Goal: Information Seeking & Learning: Learn about a topic

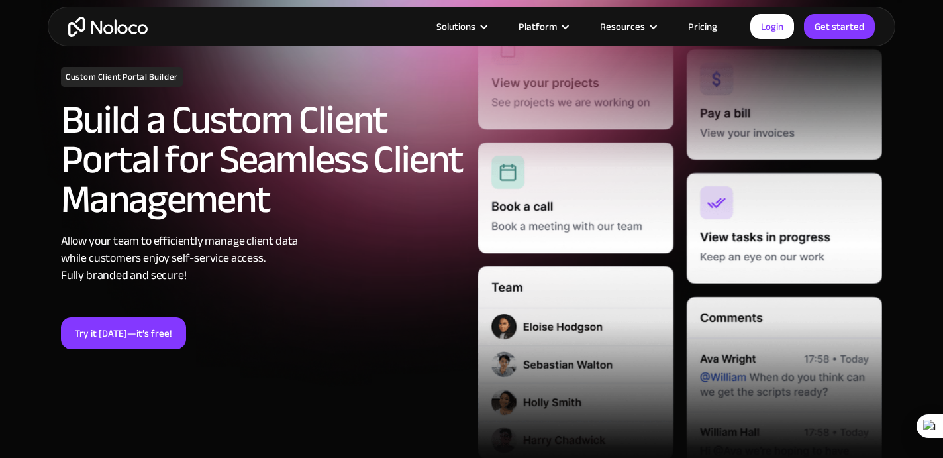
scroll to position [189, 0]
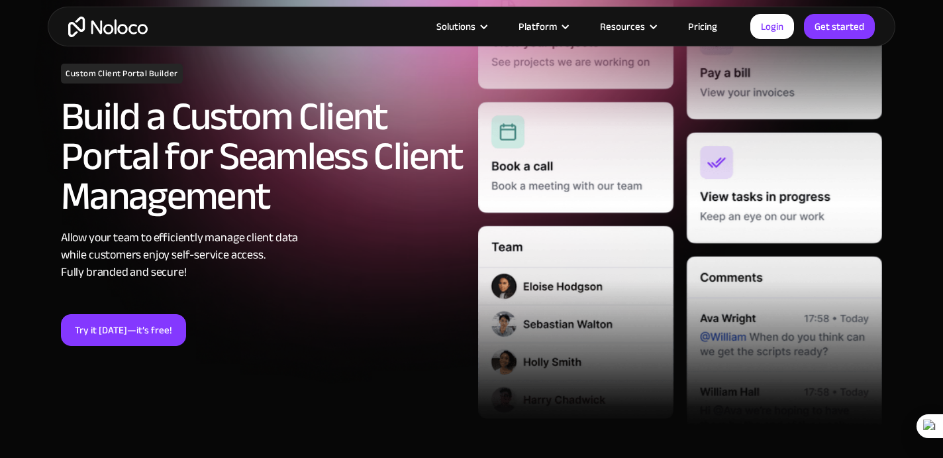
click at [709, 32] on link "Pricing" at bounding box center [703, 26] width 62 height 17
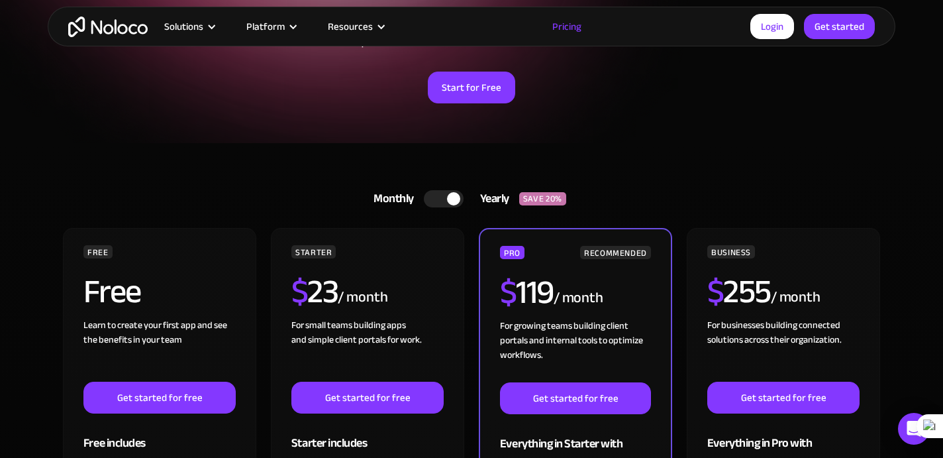
scroll to position [456, 0]
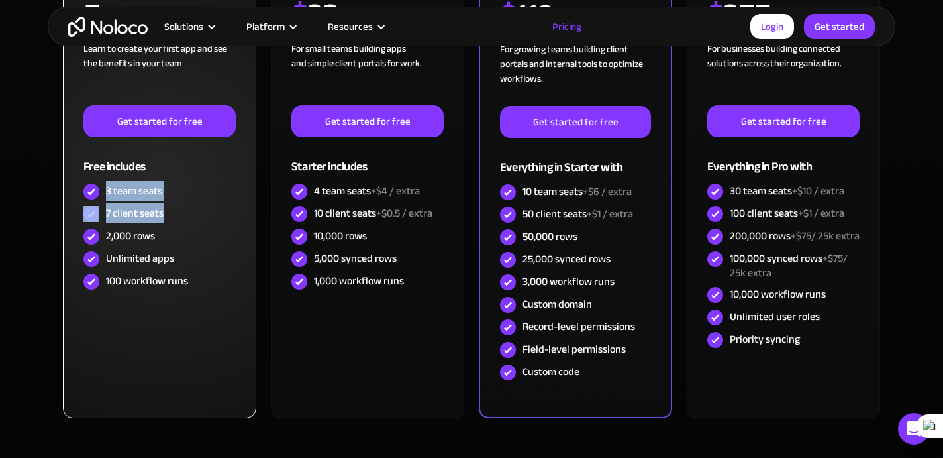
drag, startPoint x: 107, startPoint y: 190, endPoint x: 170, endPoint y: 215, distance: 67.5
click at [170, 215] on div "FREE Free Learn to create your first app and see the benefits in your team ‍ Ge…" at bounding box center [159, 131] width 152 height 324
click at [105, 185] on div "3 team seats" at bounding box center [159, 191] width 152 height 23
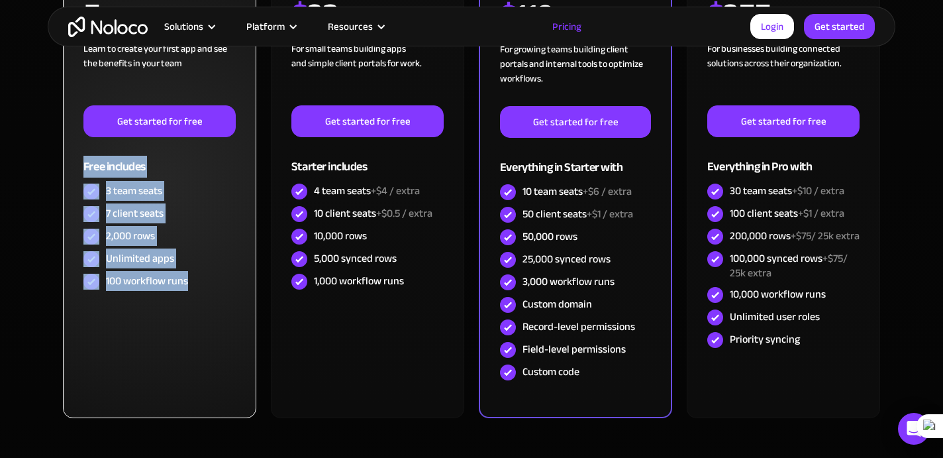
drag, startPoint x: 83, startPoint y: 165, endPoint x: 206, endPoint y: 296, distance: 179.5
click at [206, 296] on div "FREE Free Learn to create your first app and see the benefits in your team ‍ Ge…" at bounding box center [159, 185] width 193 height 466
copy div "Free includes 3 team seats 7 client seats 2,000 rows Unlimited apps 100 workflo…"
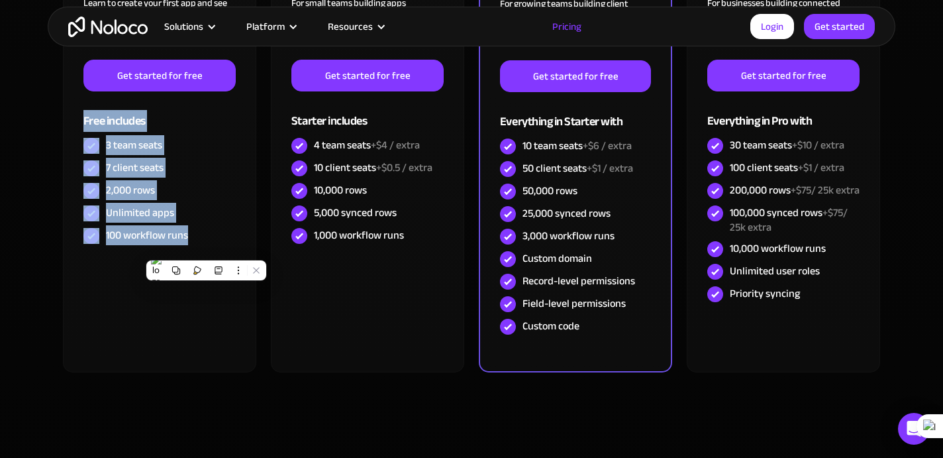
scroll to position [495, 0]
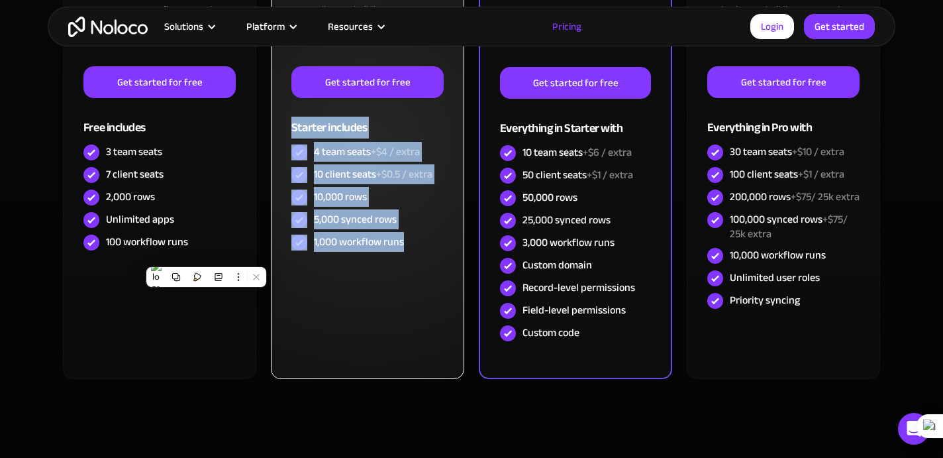
drag, startPoint x: 293, startPoint y: 127, endPoint x: 415, endPoint y: 243, distance: 168.7
click at [415, 243] on div "STARTER $ 23 / month For small teams building apps and simple client portals fo…" at bounding box center [367, 92] width 152 height 324
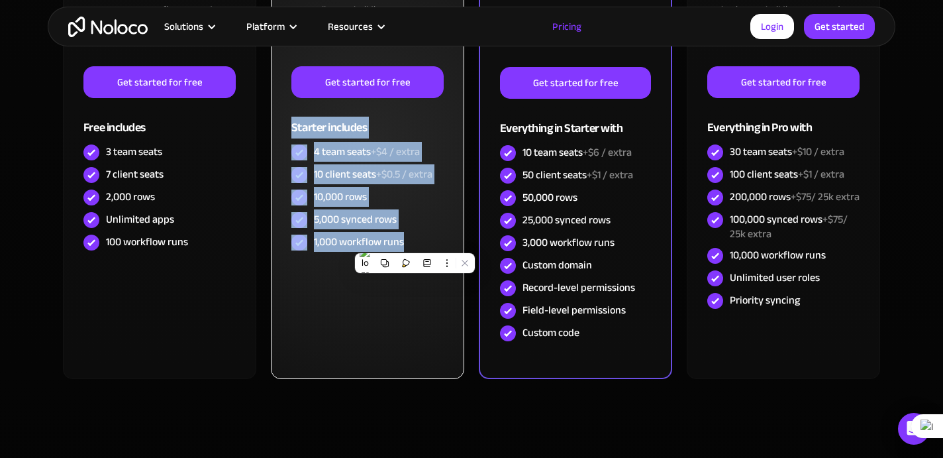
copy div "Starter includes 4 team seats +$4 / extra 10 client seats +$0.5 / extra 10,000 …"
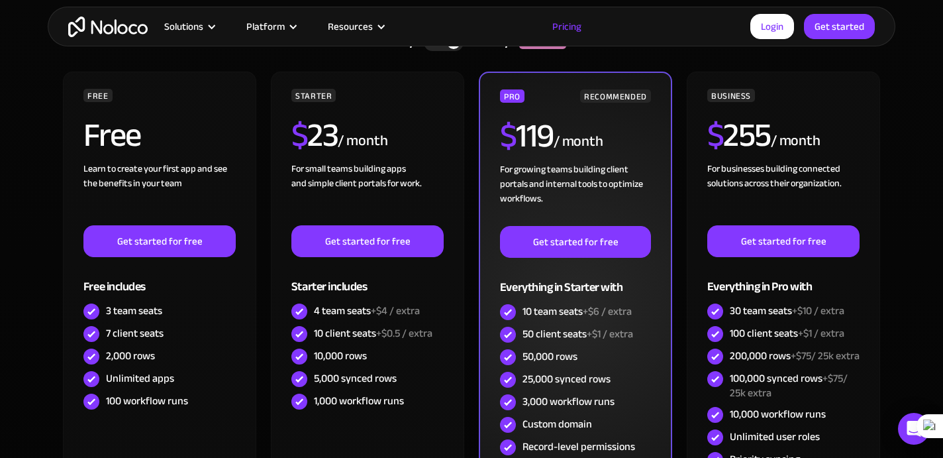
scroll to position [335, 0]
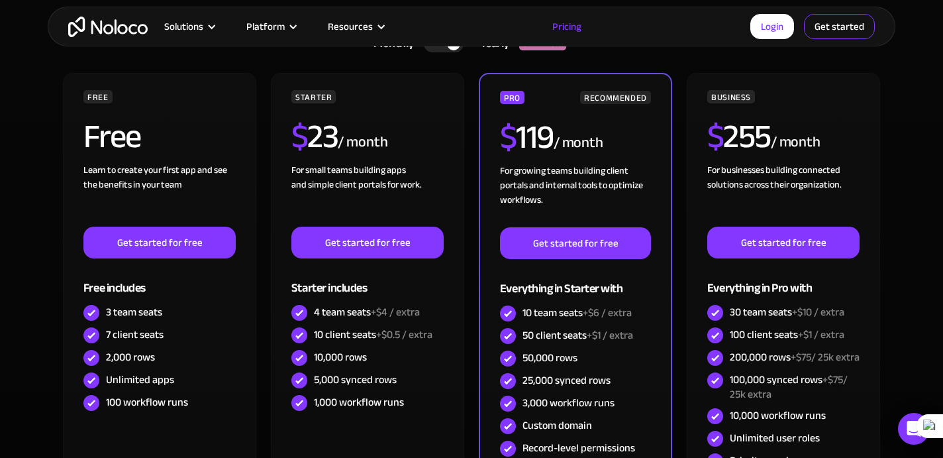
click at [852, 33] on link "Get started" at bounding box center [839, 26] width 71 height 25
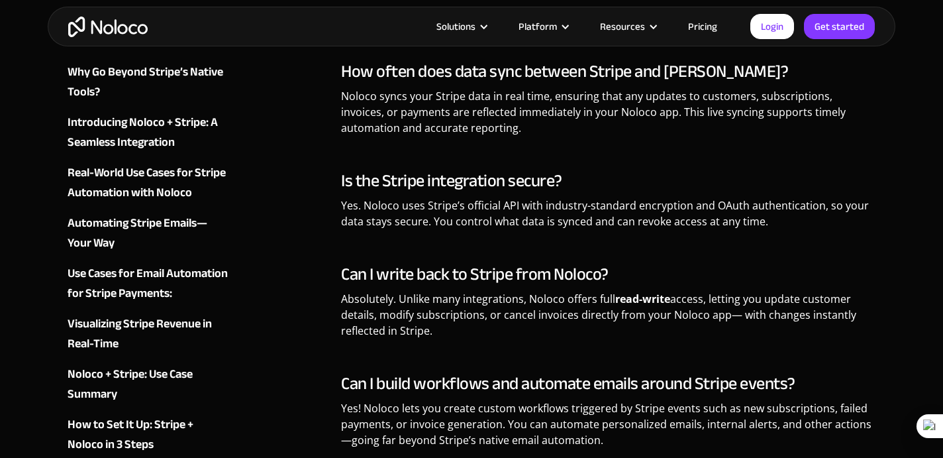
scroll to position [5536, 0]
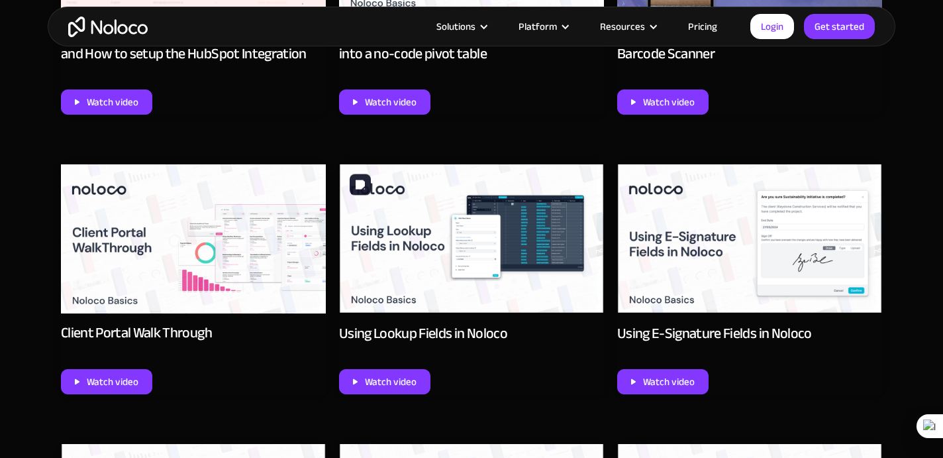
scroll to position [944, 0]
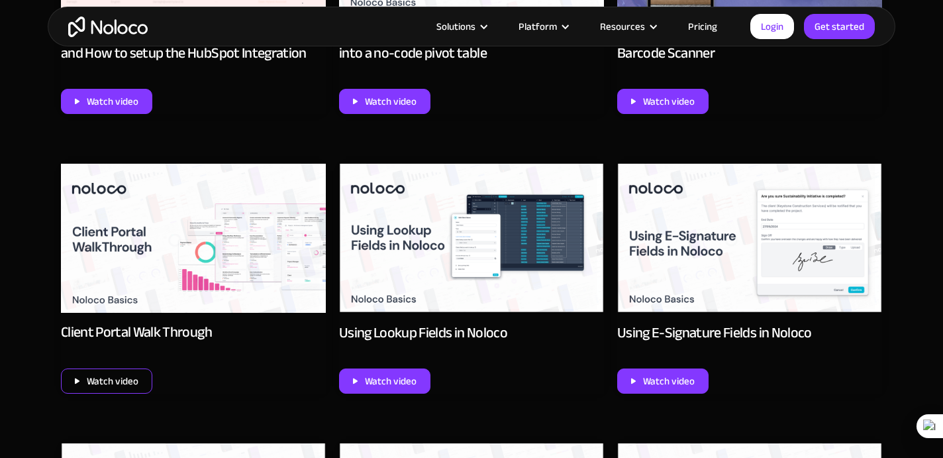
click at [106, 379] on div "Watch video" at bounding box center [113, 380] width 52 height 17
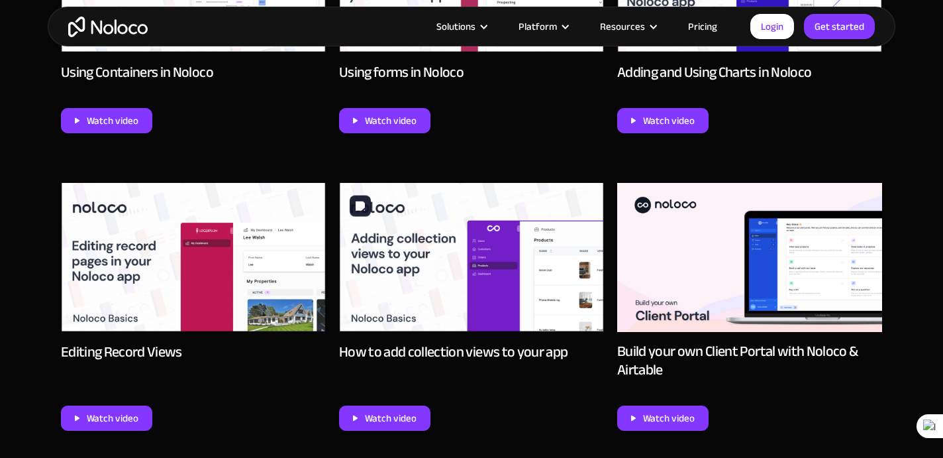
scroll to position [1485, 0]
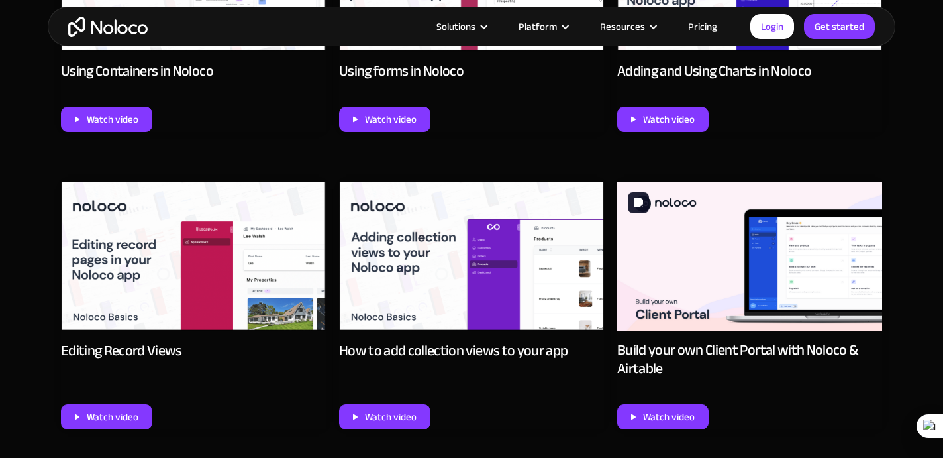
click at [778, 267] on img at bounding box center [749, 255] width 265 height 149
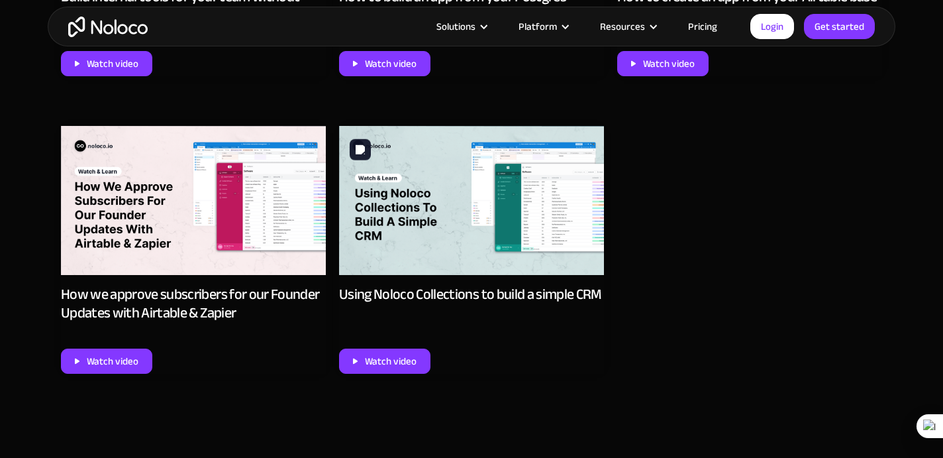
scroll to position [5700, 0]
